Goal: Task Accomplishment & Management: Use online tool/utility

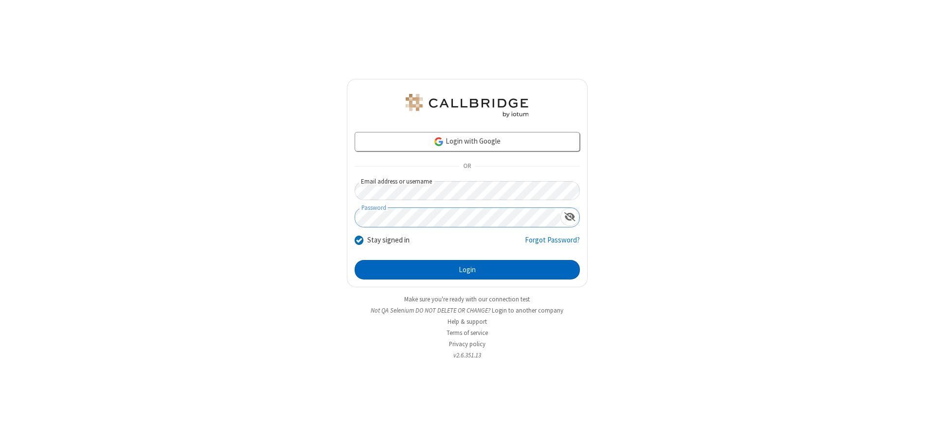
click at [467, 270] on button "Login" at bounding box center [467, 269] width 225 height 19
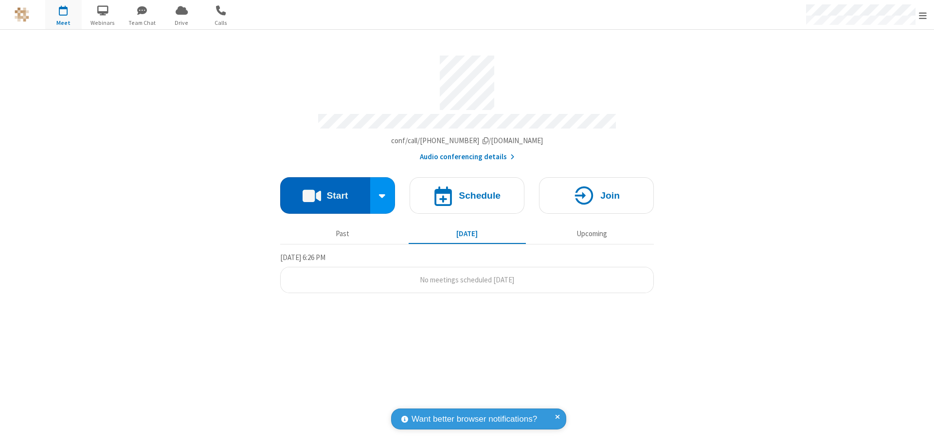
click at [325, 191] on button "Start" at bounding box center [325, 195] width 90 height 36
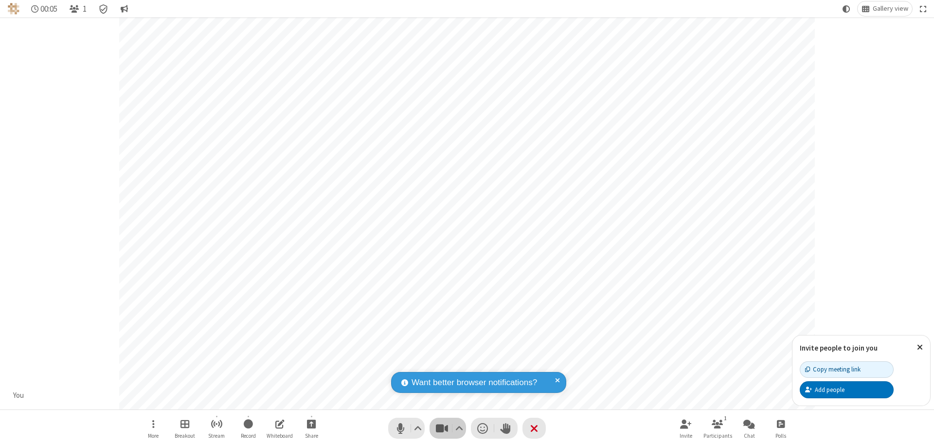
click at [442, 428] on span "Stop video (⌘+Shift+V)" at bounding box center [441, 428] width 15 height 14
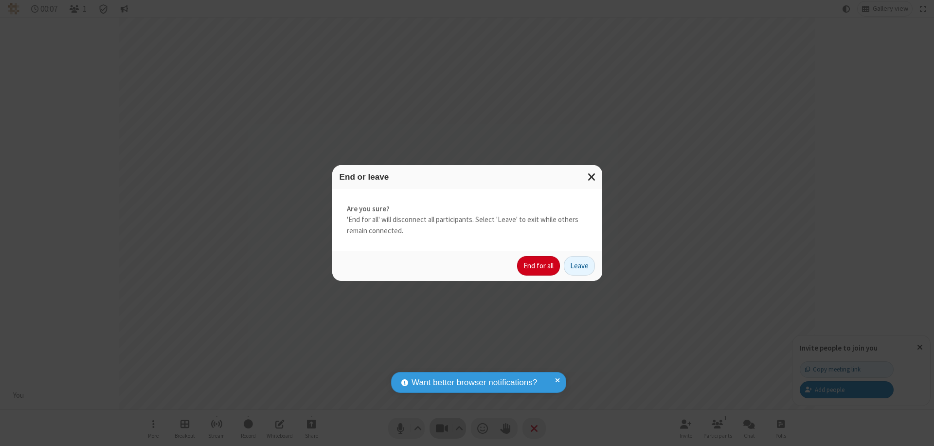
click at [539, 266] on button "End for all" at bounding box center [538, 265] width 43 height 19
